Goal: Task Accomplishment & Management: Use online tool/utility

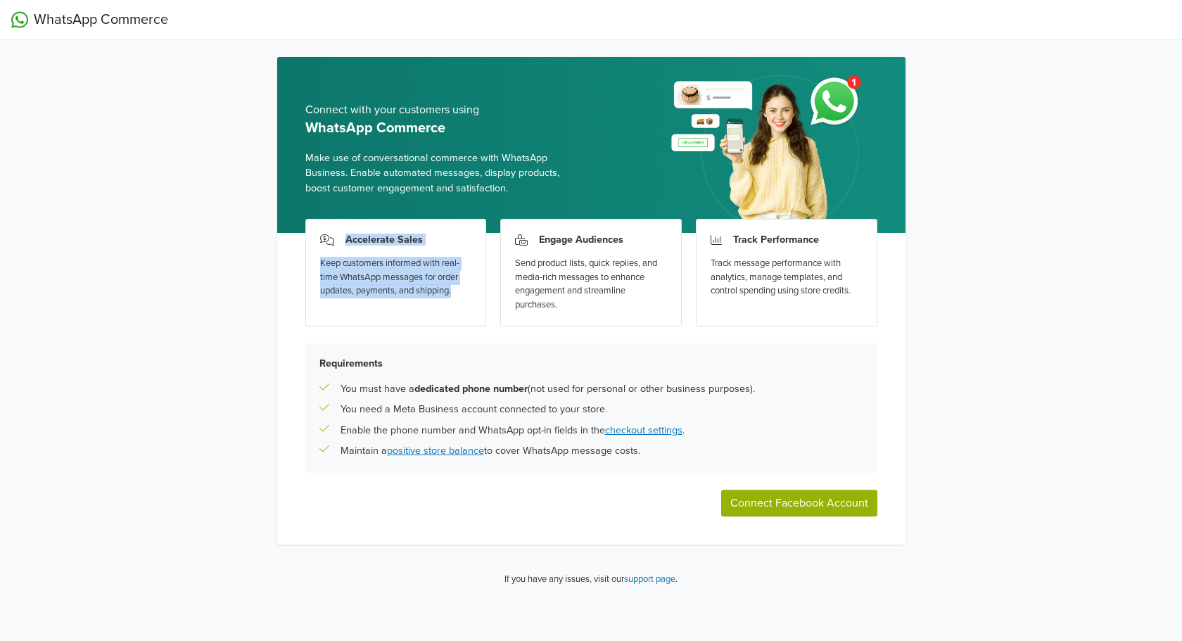
drag, startPoint x: 477, startPoint y: 296, endPoint x: 303, endPoint y: 243, distance: 182.3
click at [303, 243] on div "Accelerate Sales Keep customers informed with real-time WhatsApp messages for o…" at bounding box center [591, 389] width 628 height 312
click at [299, 229] on body "WhatsApp Commerce Connect with your customers using WhatsApp Commerce Make use …" at bounding box center [591, 359] width 1182 height 719
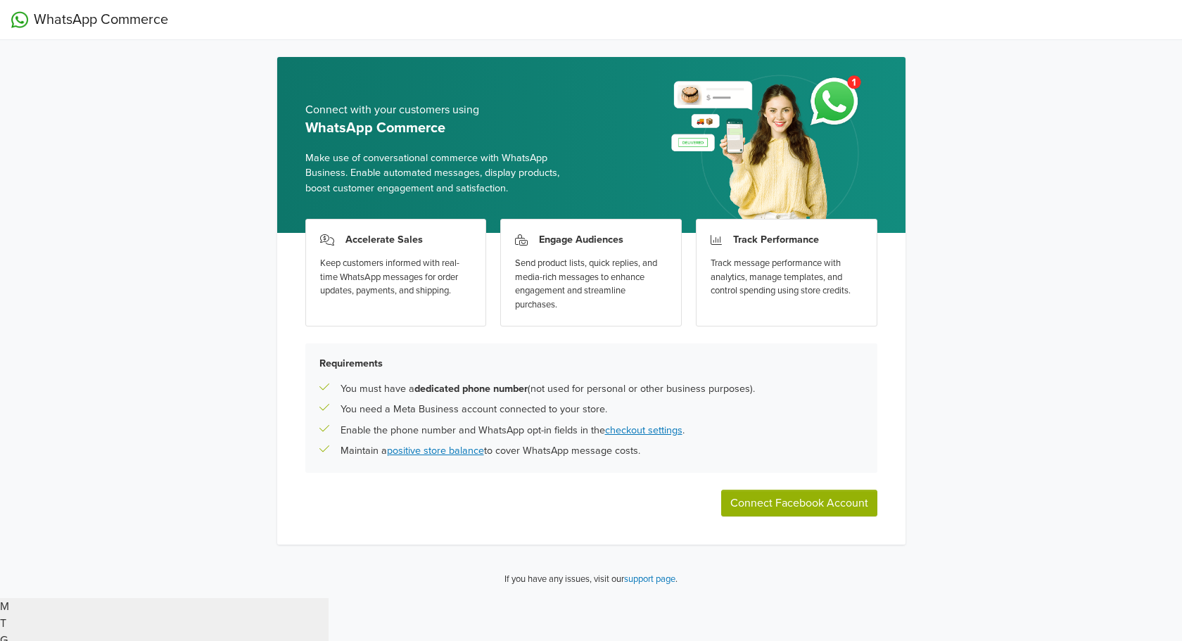
click at [579, 307] on div "Send product lists, quick replies, and media-rich messages to enhance engagemen…" at bounding box center [591, 284] width 152 height 55
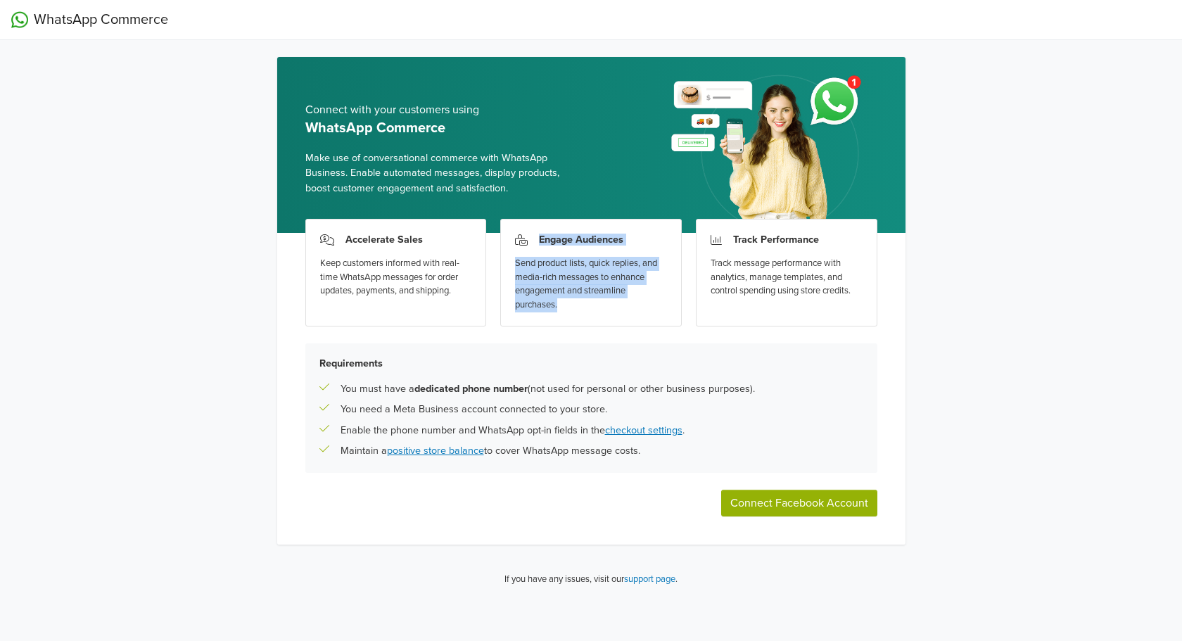
drag, startPoint x: 585, startPoint y: 309, endPoint x: 510, endPoint y: 249, distance: 96.1
click at [510, 249] on div "Engage Audiences Send product lists, quick replies, and media-rich messages to …" at bounding box center [591, 273] width 182 height 108
click at [498, 237] on body "WhatsApp Commerce Connect with your customers using WhatsApp Commerce Make use …" at bounding box center [591, 359] width 1182 height 719
click at [896, 289] on div "Accelerate Sales Keep customers informed with real-time WhatsApp messages for o…" at bounding box center [591, 389] width 628 height 312
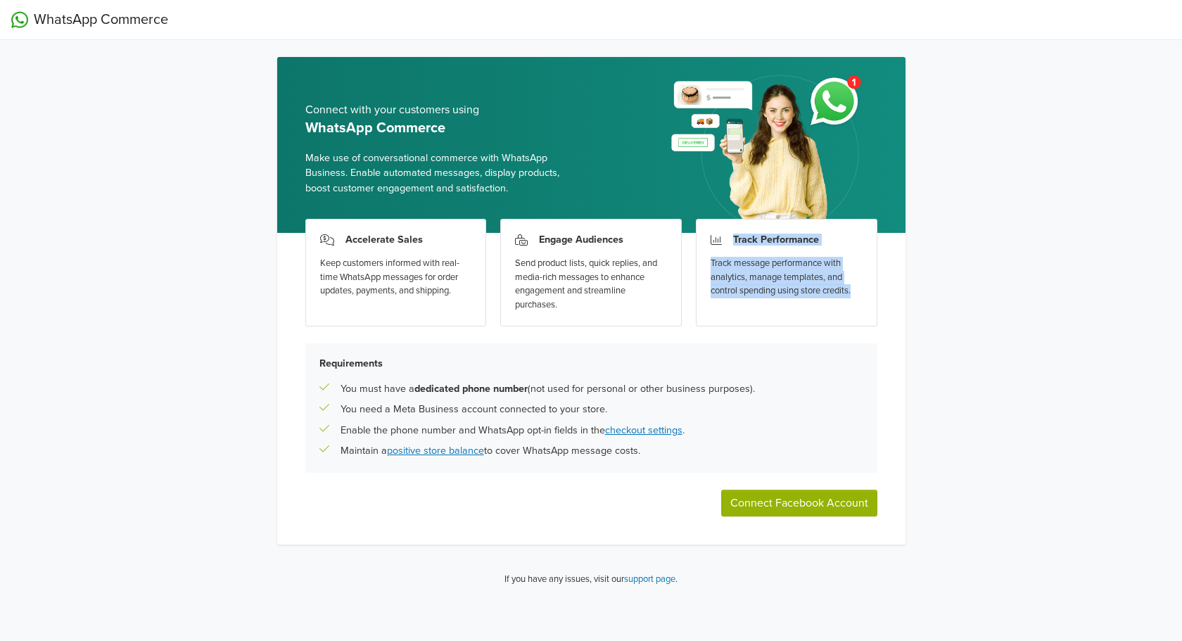
drag, startPoint x: 871, startPoint y: 293, endPoint x: 703, endPoint y: 242, distance: 175.6
click at [703, 242] on div "Track Performance Track message performance with analytics, manage templates, a…" at bounding box center [787, 273] width 182 height 108
drag, startPoint x: 762, startPoint y: 272, endPoint x: 923, endPoint y: 253, distance: 162.3
click at [949, 239] on div "WhatsApp Commerce Connect with your customers using WhatsApp Commerce Make use …" at bounding box center [591, 299] width 1182 height 598
click at [868, 298] on div "Track Performance Track message performance with analytics, manage templates, a…" at bounding box center [787, 273] width 182 height 108
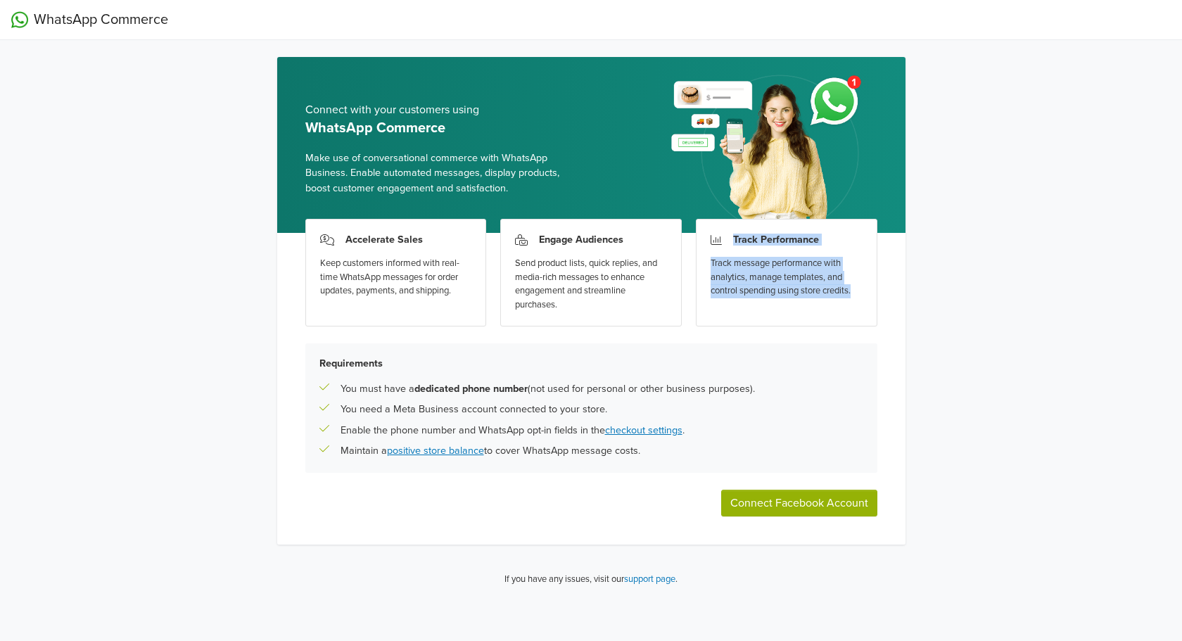
click at [865, 298] on div "Track Performance Track message performance with analytics, manage templates, a…" at bounding box center [787, 273] width 182 height 108
click at [965, 305] on div "WhatsApp Commerce Connect with your customers using WhatsApp Commerce Make use …" at bounding box center [591, 299] width 1182 height 598
drag, startPoint x: 862, startPoint y: 299, endPoint x: 724, endPoint y: 238, distance: 150.9
click at [724, 238] on div "Track Performance Track message performance with analytics, manage templates, a…" at bounding box center [787, 273] width 182 height 108
drag, startPoint x: 710, startPoint y: 223, endPoint x: 837, endPoint y: 231, distance: 127.6
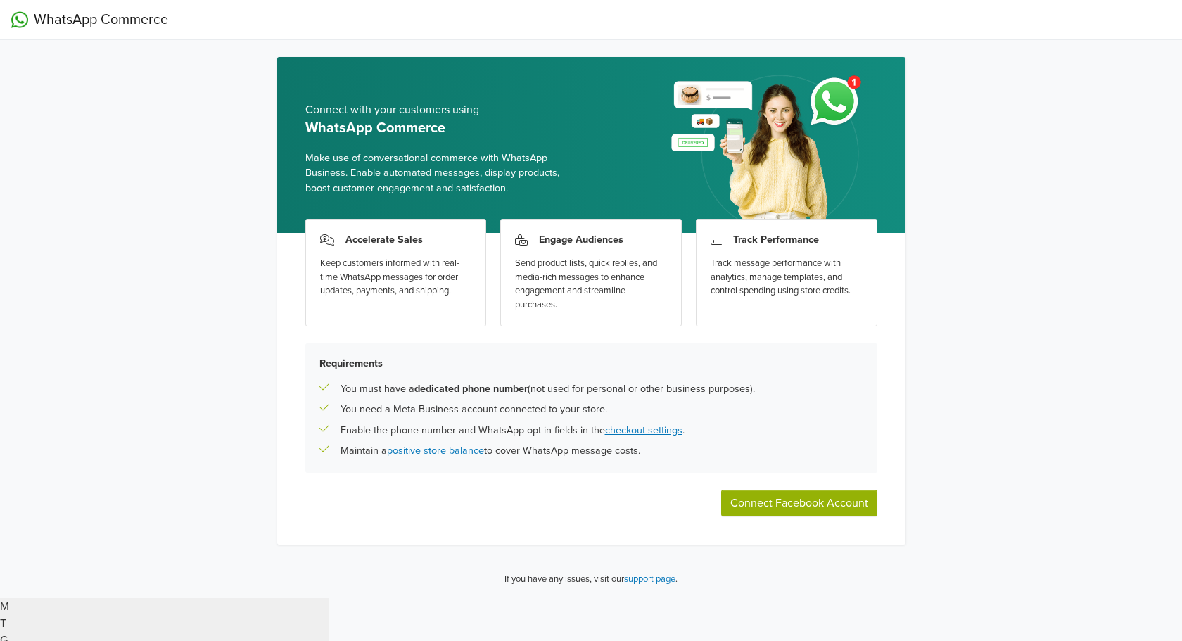
click at [647, 416] on div "You need a Meta Business account connected to your store." at bounding box center [591, 409] width 544 height 15
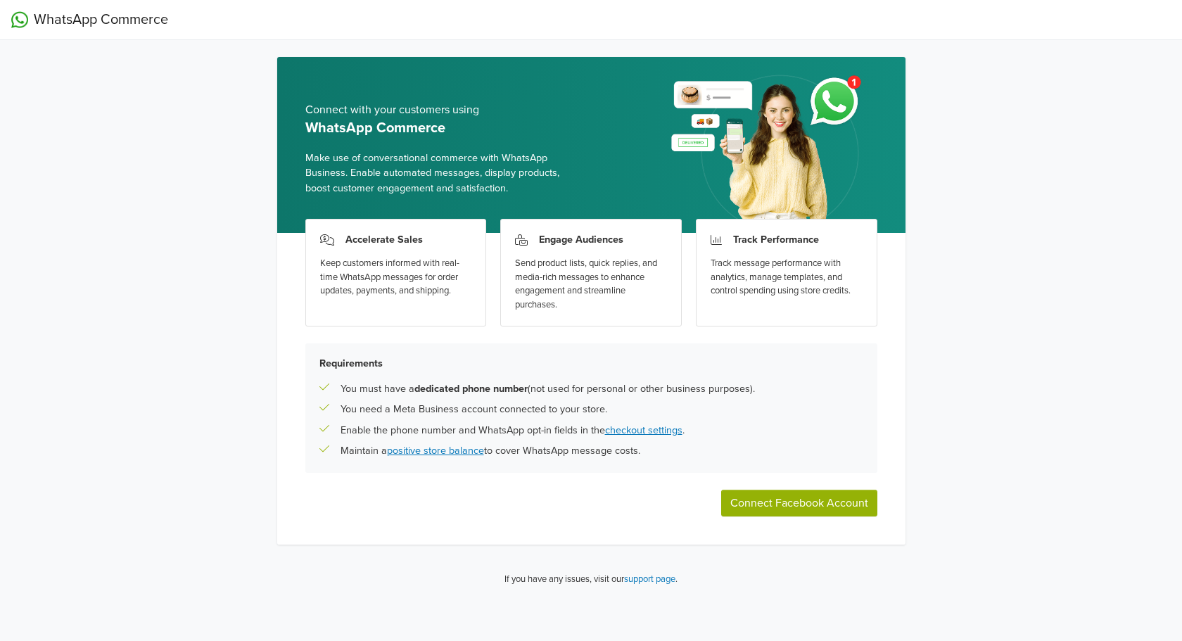
drag, startPoint x: 770, startPoint y: 390, endPoint x: 330, endPoint y: 393, distance: 440.4
click at [301, 393] on div "Accelerate Sales Keep customers informed with real-time WhatsApp messages for o…" at bounding box center [591, 389] width 628 height 312
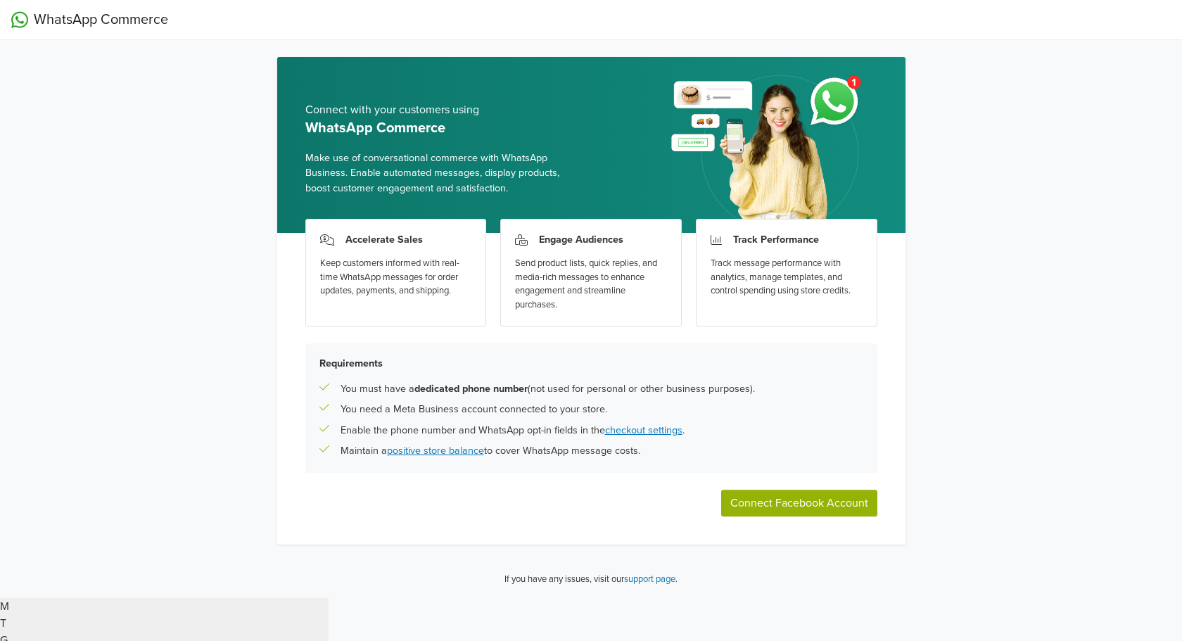
click at [287, 420] on body "WhatsApp Commerce Connect with your customers using WhatsApp Commerce Make use …" at bounding box center [591, 359] width 1182 height 719
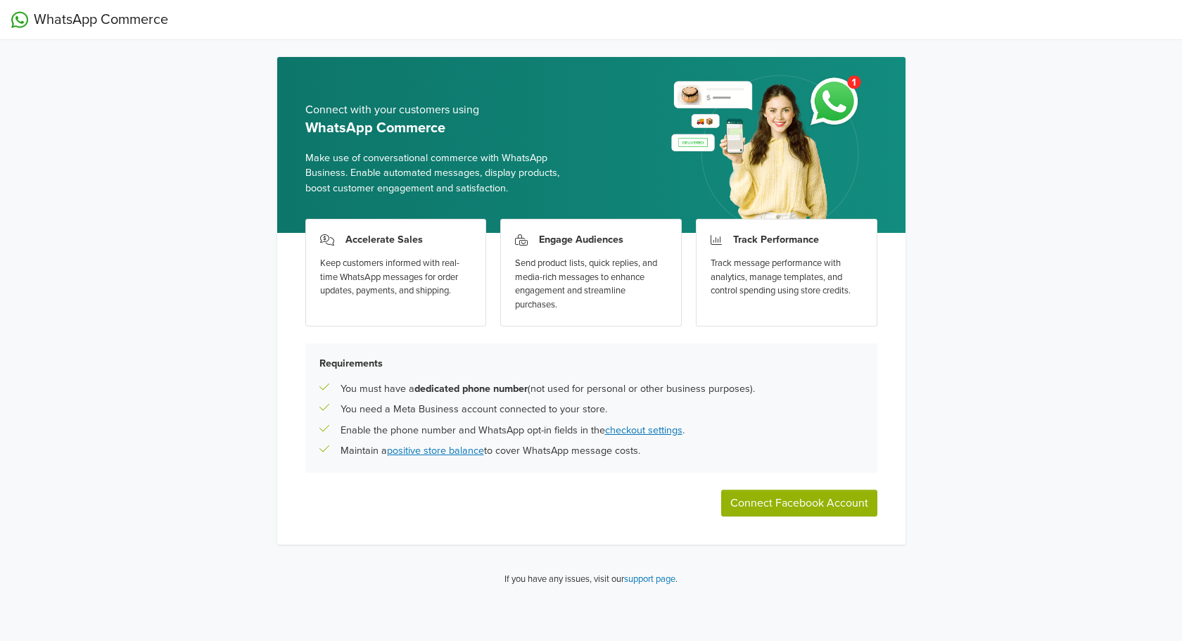
click at [936, 356] on div "WhatsApp Commerce Connect with your customers using WhatsApp Commerce Make use …" at bounding box center [591, 299] width 1182 height 598
drag, startPoint x: 625, startPoint y: 407, endPoint x: 339, endPoint y: 409, distance: 286.3
click at [339, 409] on div "You need a Meta Business account connected to your store." at bounding box center [591, 409] width 544 height 15
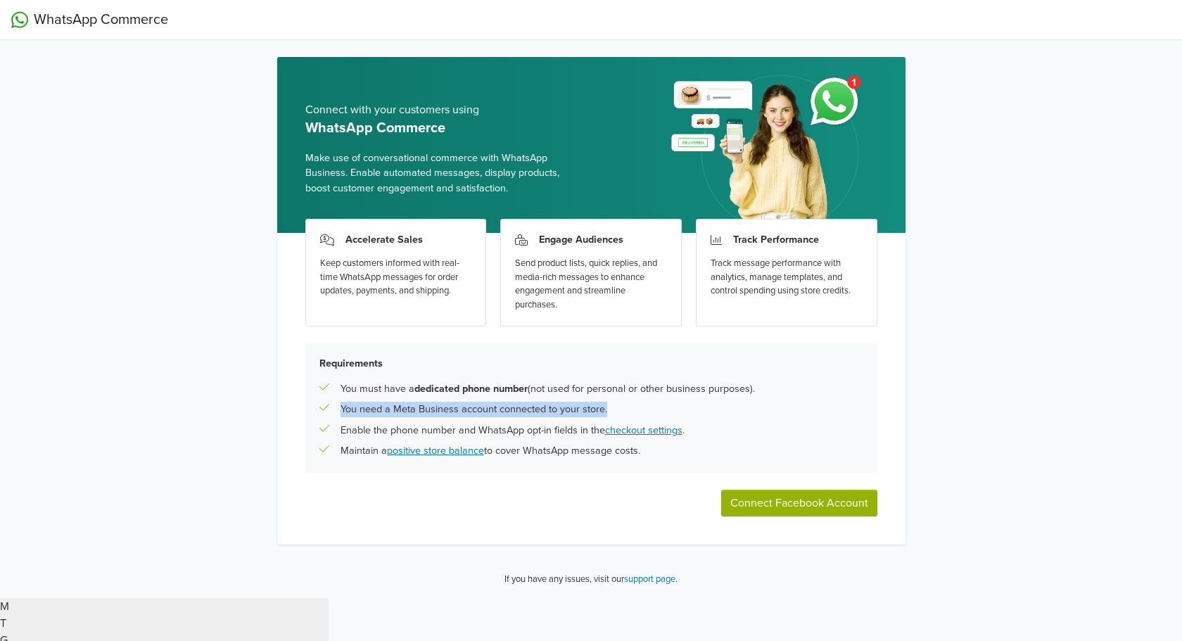
click at [331, 443] on body "WhatsApp Commerce Connect with your customers using WhatsApp Commerce Make use …" at bounding box center [591, 359] width 1182 height 719
click at [849, 370] on div "Requirements You must have a dedicated phone number (not used for personal or o…" at bounding box center [591, 407] width 572 height 129
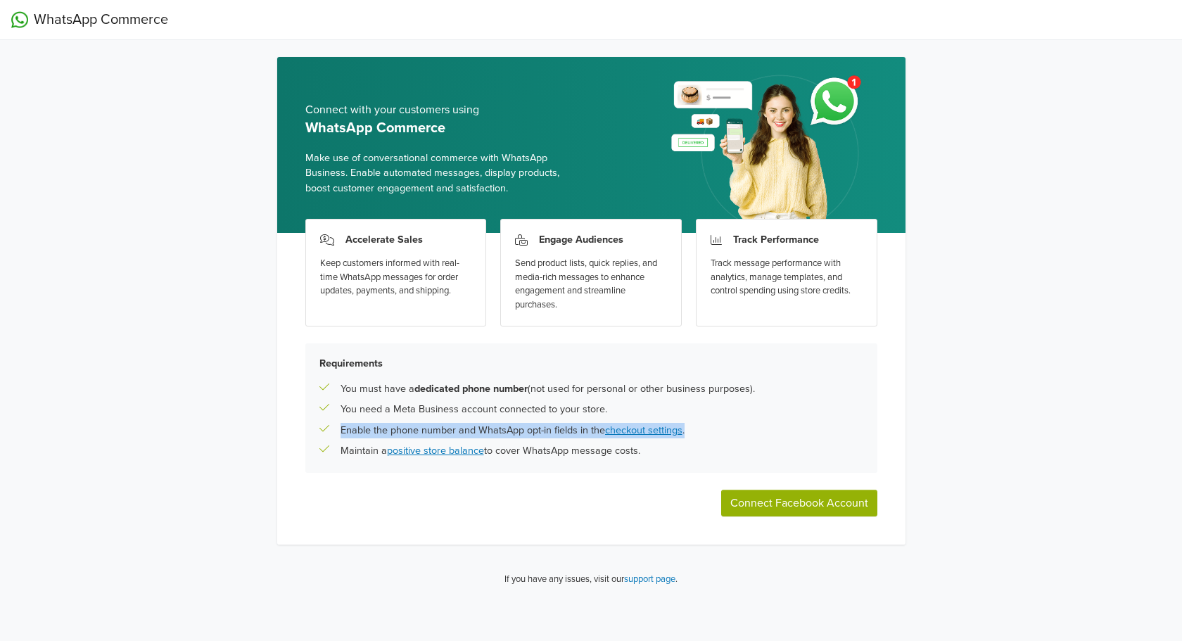
drag, startPoint x: 706, startPoint y: 434, endPoint x: 340, endPoint y: 435, distance: 365.8
click at [340, 435] on div "Enable the phone number and WhatsApp opt-in fields in the checkout settings ." at bounding box center [591, 430] width 544 height 15
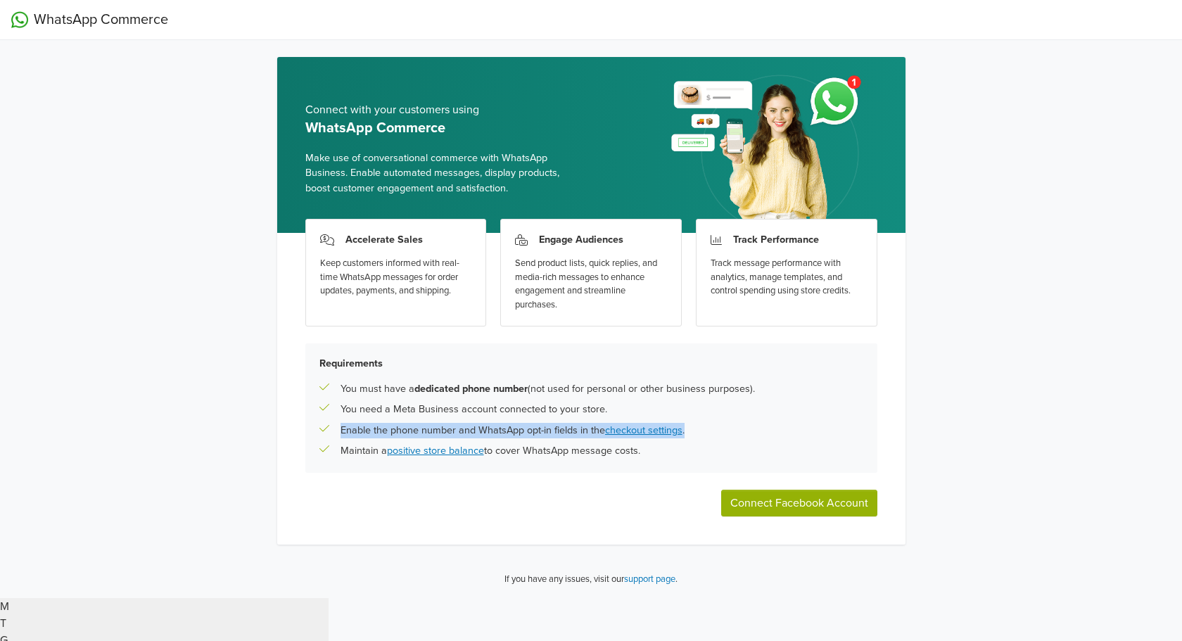
click at [332, 462] on body "WhatsApp Commerce Connect with your customers using WhatsApp Commerce Make use …" at bounding box center [591, 359] width 1182 height 719
click at [912, 381] on div "Connect with your customers using WhatsApp Commerce Make use of conversational …" at bounding box center [591, 327] width 651 height 541
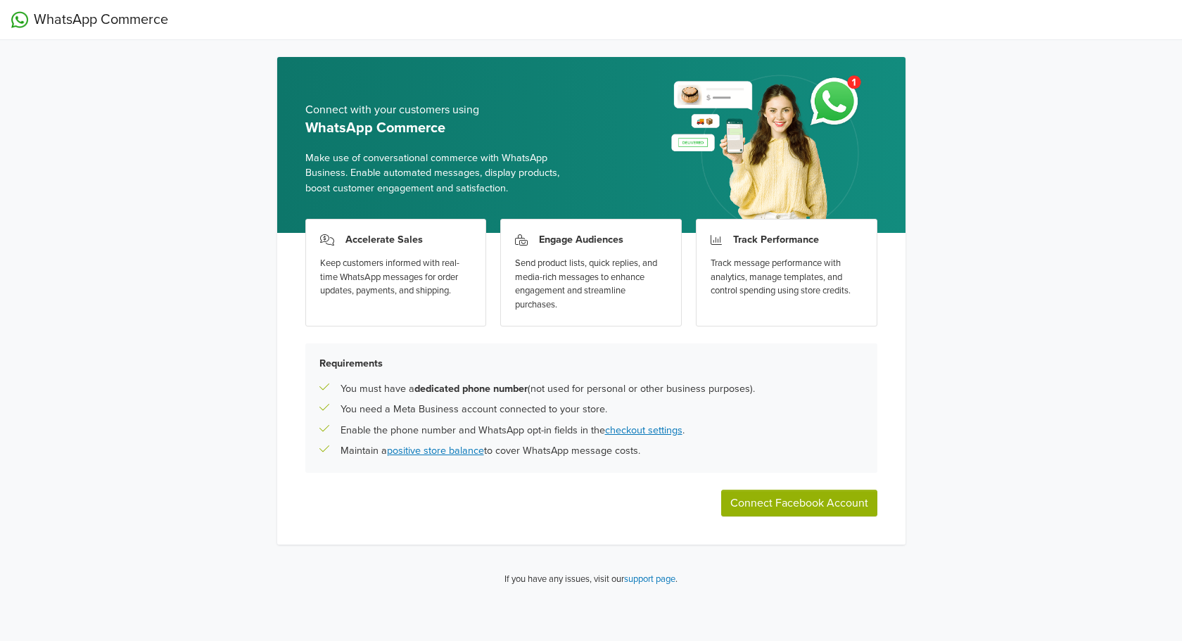
drag, startPoint x: 646, startPoint y: 450, endPoint x: 341, endPoint y: 452, distance: 305.3
click at [341, 452] on div "Maintain a positive store balance to cover WhatsApp message costs." at bounding box center [591, 450] width 544 height 15
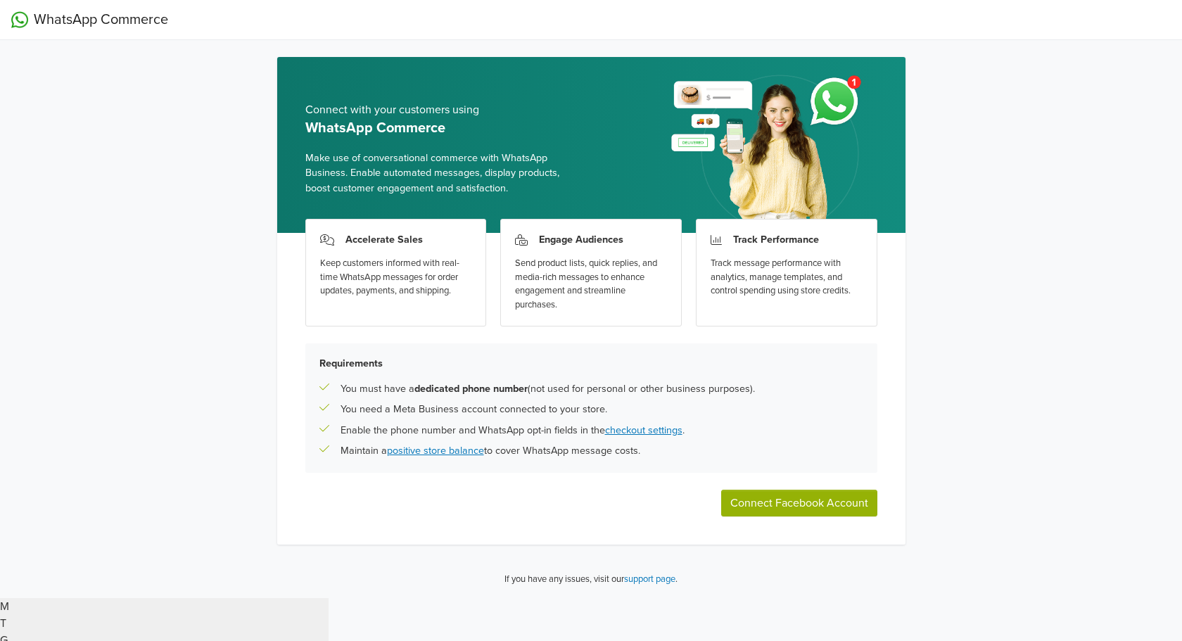
click at [331, 482] on body "WhatsApp Commerce Connect with your customers using WhatsApp Commerce Make use …" at bounding box center [591, 359] width 1182 height 719
click at [1029, 481] on div "WhatsApp Commerce Connect with your customers using WhatsApp Commerce Make use …" at bounding box center [591, 299] width 1182 height 598
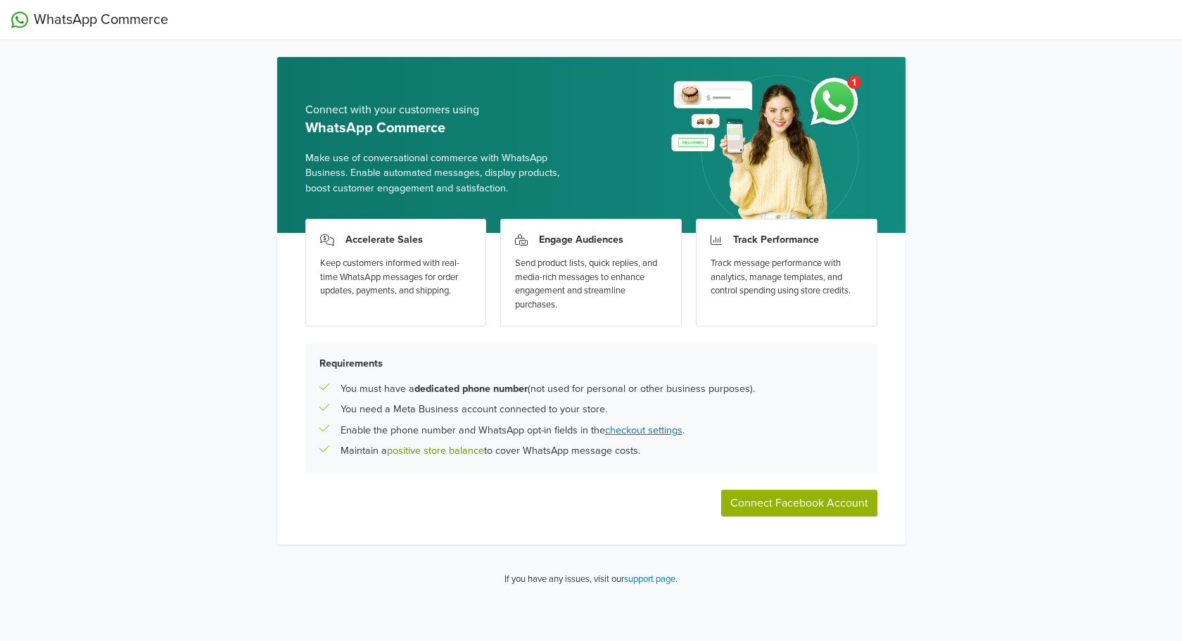
click at [431, 454] on link "positive store balance" at bounding box center [435, 451] width 97 height 12
click at [652, 432] on link "checkout settings" at bounding box center [643, 430] width 77 height 12
click at [772, 506] on button "Connect Facebook Account" at bounding box center [799, 503] width 156 height 27
